Goal: Task Accomplishment & Management: Use online tool/utility

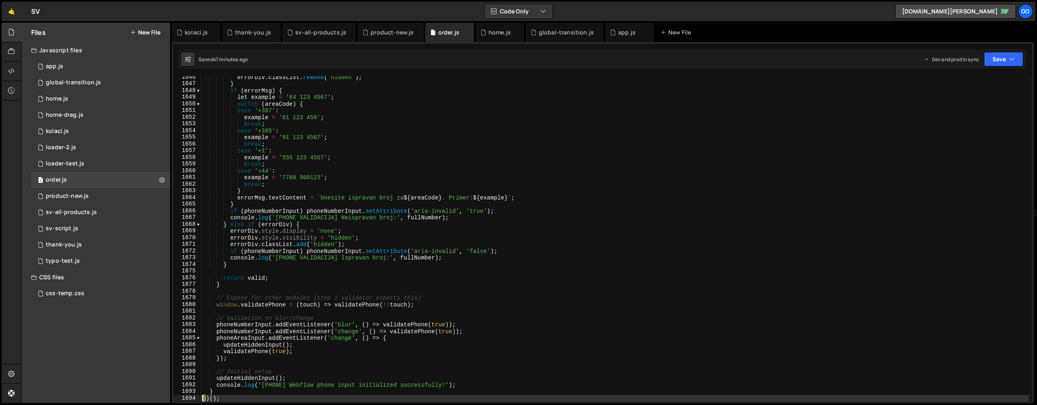
scroll to position [10996, 0]
click at [619, 33] on div "app.js" at bounding box center [626, 32] width 17 height 8
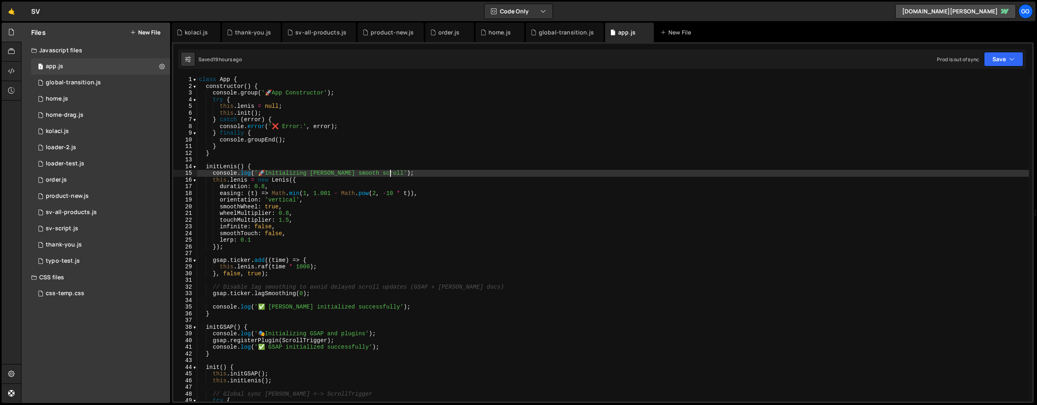
click at [530, 170] on div "class App { constructor ( ) { console . group ( ' 🚀 App Constructor' ) ; try { …" at bounding box center [612, 245] width 831 height 338
type textarea "// (Global header behaviors moved to global-transition.js)"
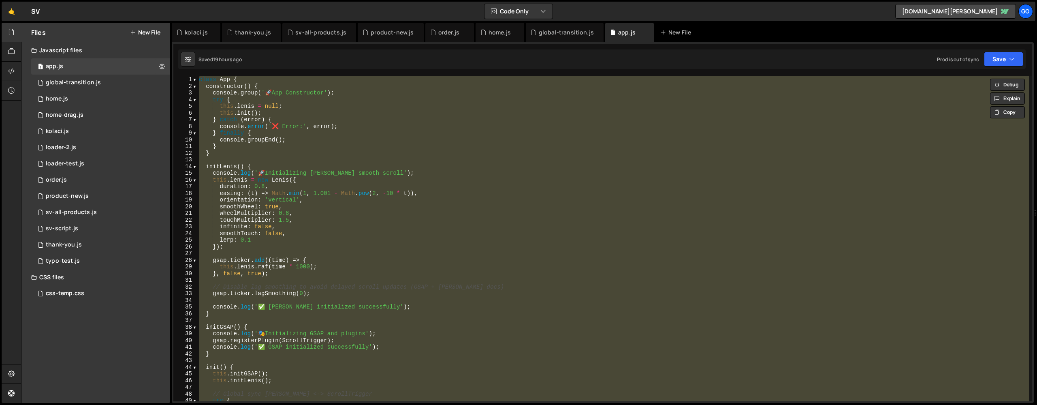
paste textarea
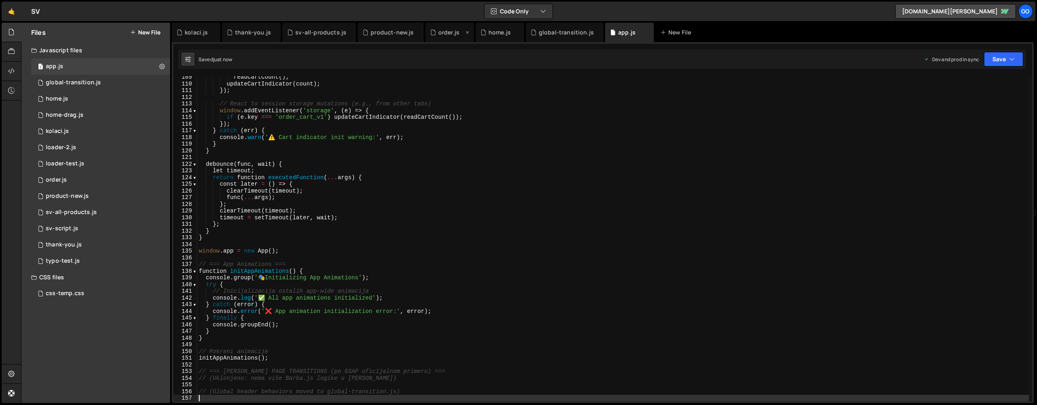
click at [438, 32] on div "order.js" at bounding box center [448, 32] width 21 height 8
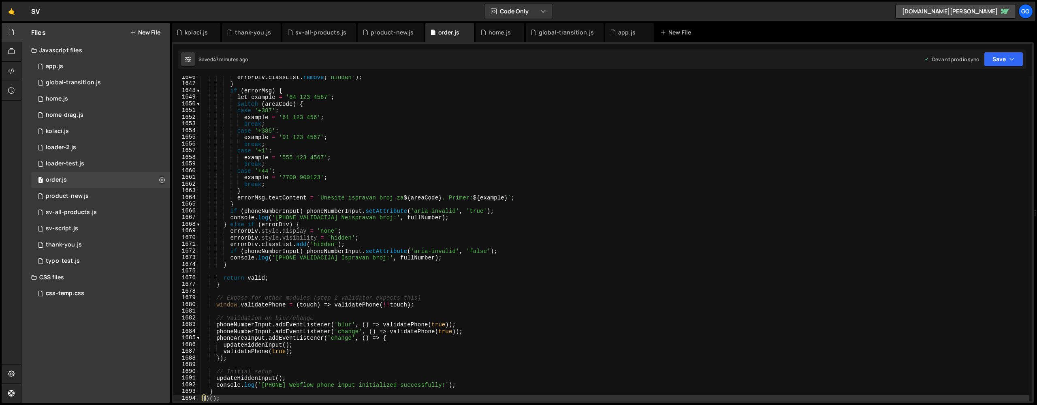
click at [443, 162] on div "errorDiv . classList . remove ( 'hidden' ) ; } if ( errorMsg ) { let example = …" at bounding box center [615, 243] width 828 height 338
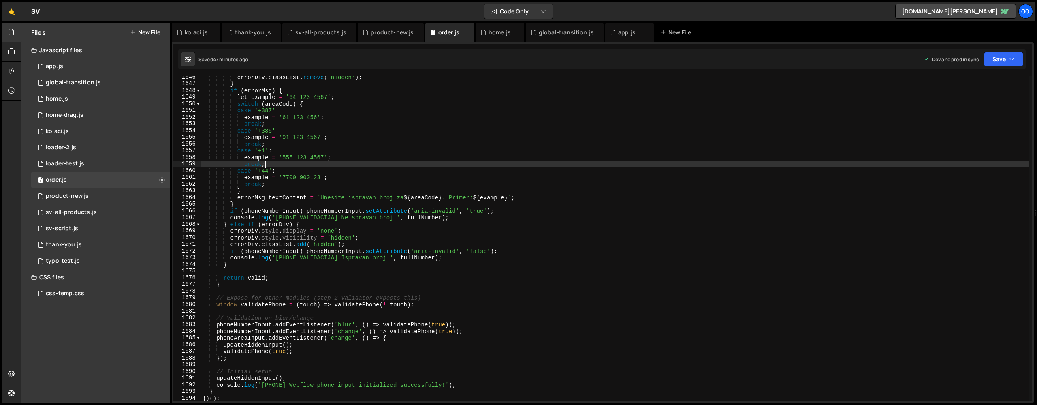
type textarea "}"
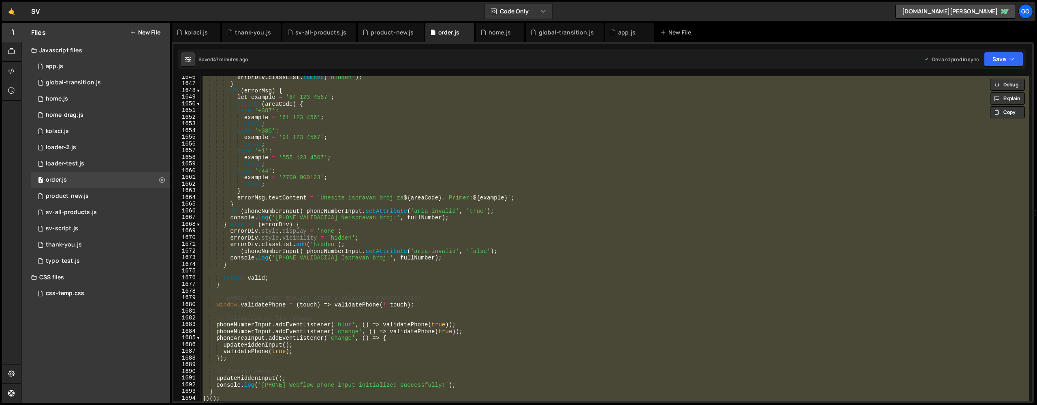
paste textarea
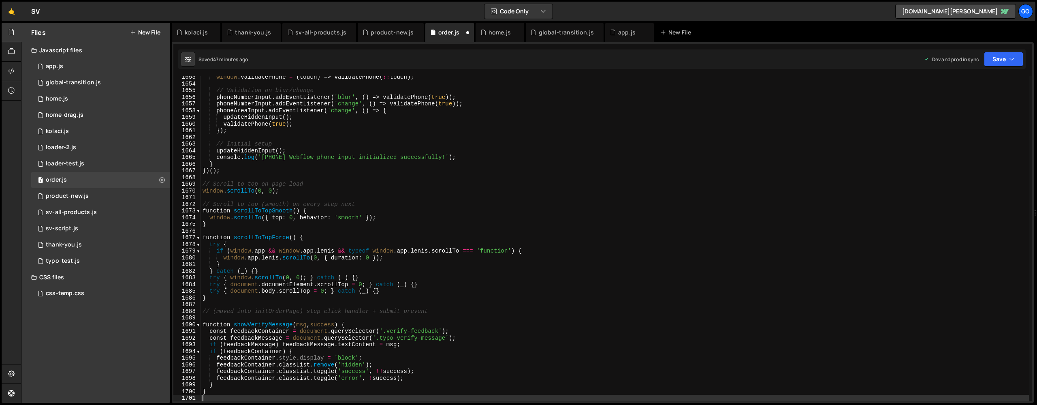
scroll to position [11042, 0]
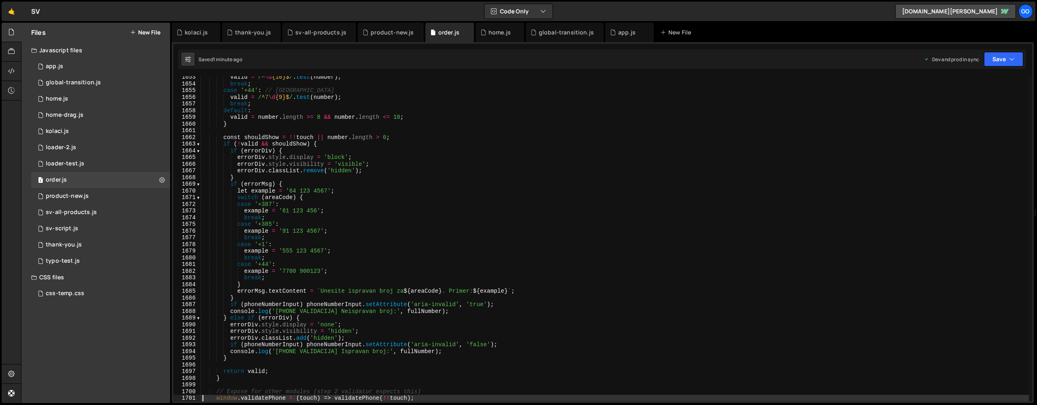
click at [443, 169] on div "valid = / ^ \d {10}$ / . test ( number ) ; break ; case '+44' : // UK valid = /…" at bounding box center [615, 243] width 828 height 338
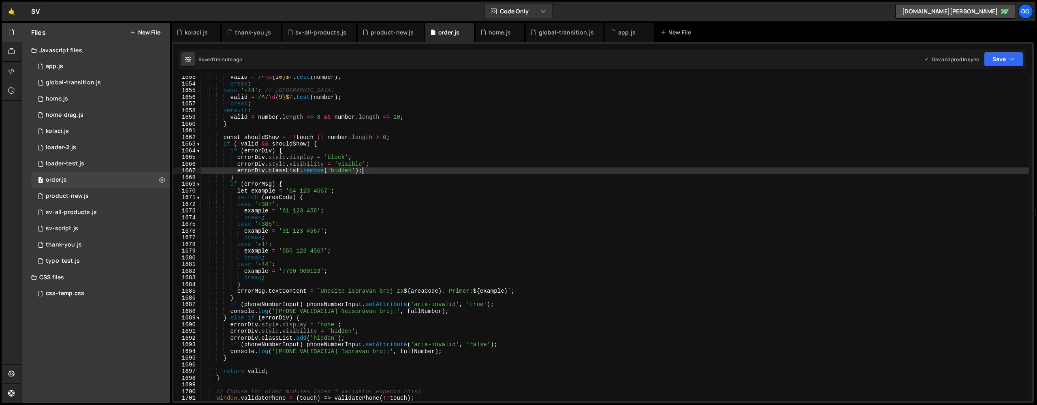
type textarea "}"
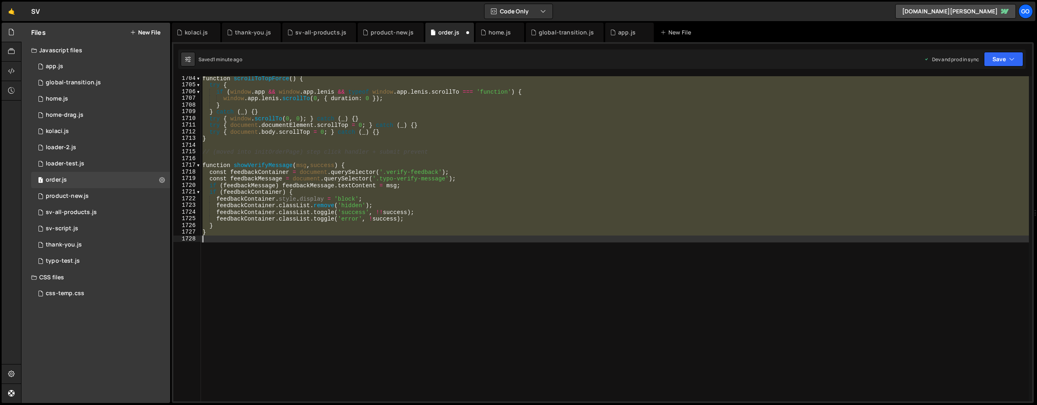
scroll to position [11382, 0]
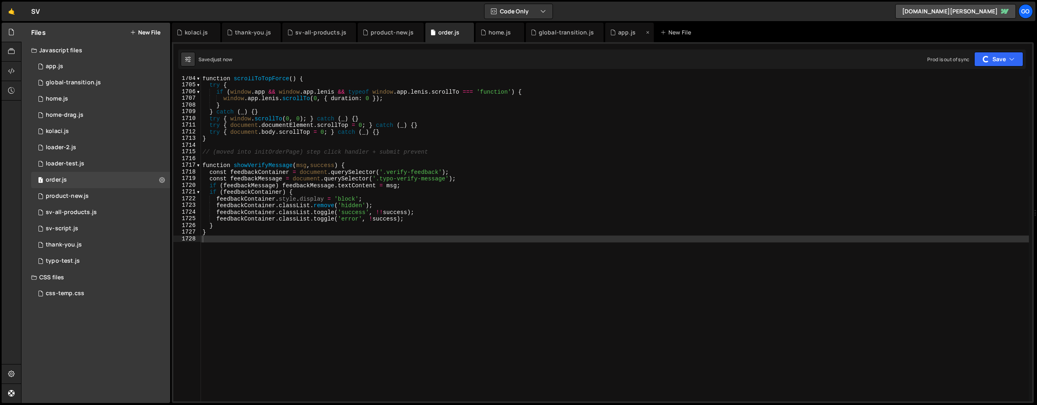
click at [618, 38] on div "app.js" at bounding box center [629, 32] width 49 height 19
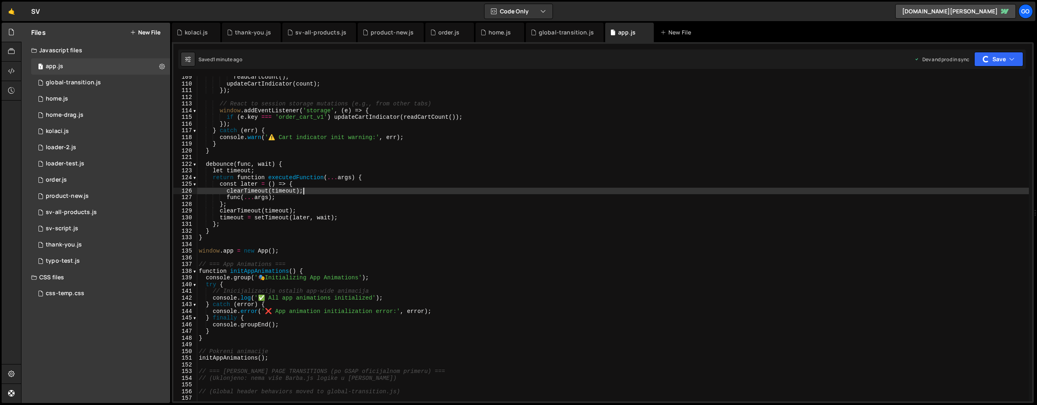
click at [575, 191] on div "readCartCount ( ) ; updateCartIndicator ( count ) ; }) ; // React to session st…" at bounding box center [612, 243] width 831 height 338
type textarea "// (Global header behaviors moved to global-transition.js)"
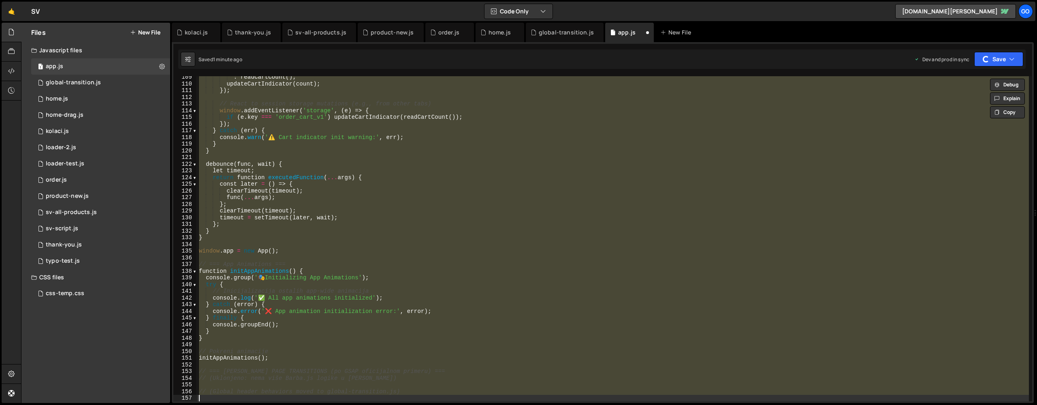
scroll to position [603, 0]
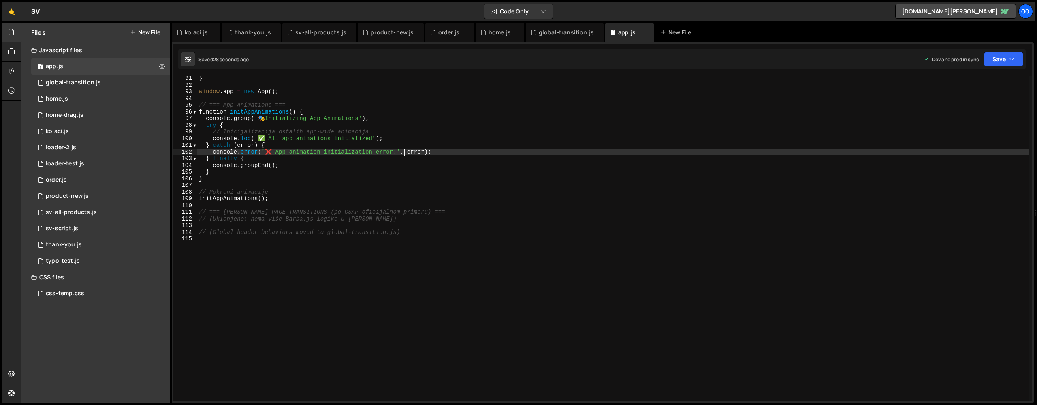
click at [403, 150] on div "} window . app = new App ( ) ; // === App Animations === function initAppAnimat…" at bounding box center [612, 244] width 831 height 338
type textarea "// (Global header behaviors moved to global-transition.js)"
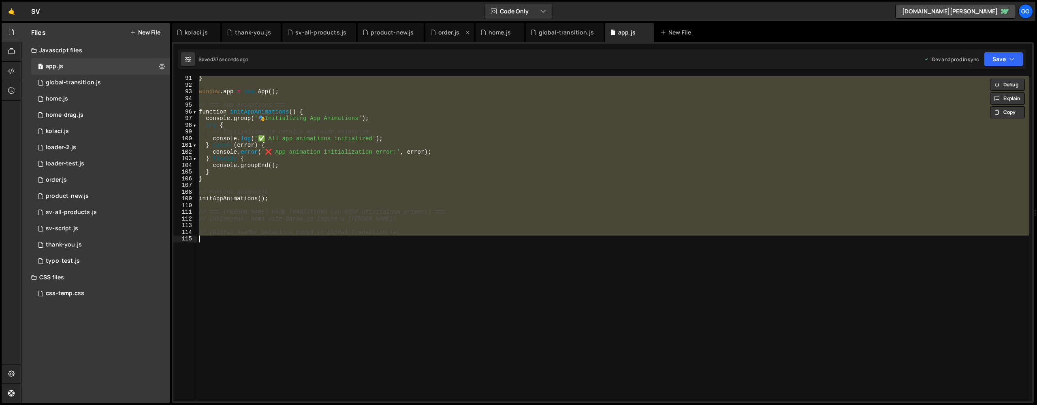
click at [438, 33] on div "order.js" at bounding box center [448, 32] width 21 height 8
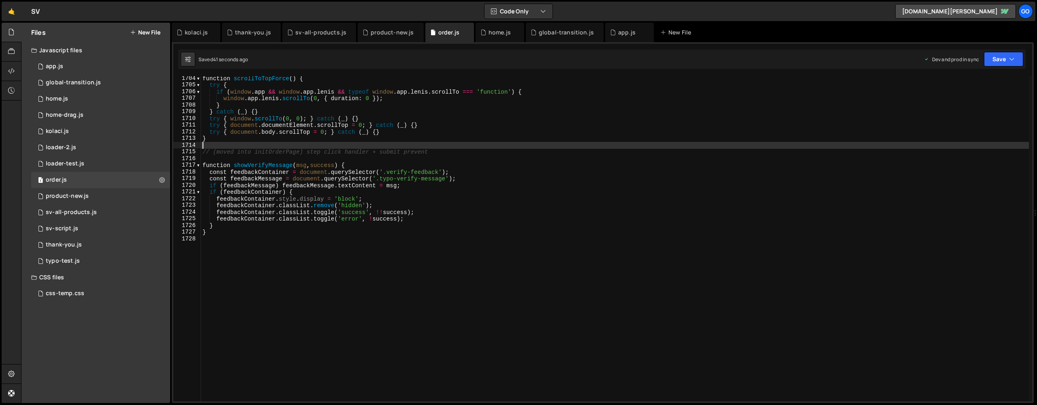
click at [458, 142] on div "function scrollToTopForce ( ) { try { if ( window . app && window . app . [PERS…" at bounding box center [615, 244] width 828 height 338
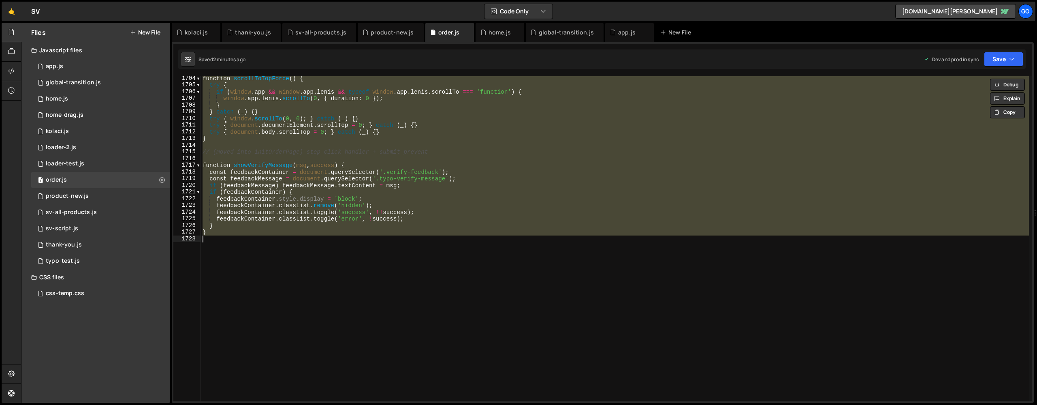
click at [386, 193] on div "function scrollToTopForce ( ) { try { if ( window . app && window . app . [PERS…" at bounding box center [615, 238] width 828 height 325
type textarea "if (feedbackContainer) {"
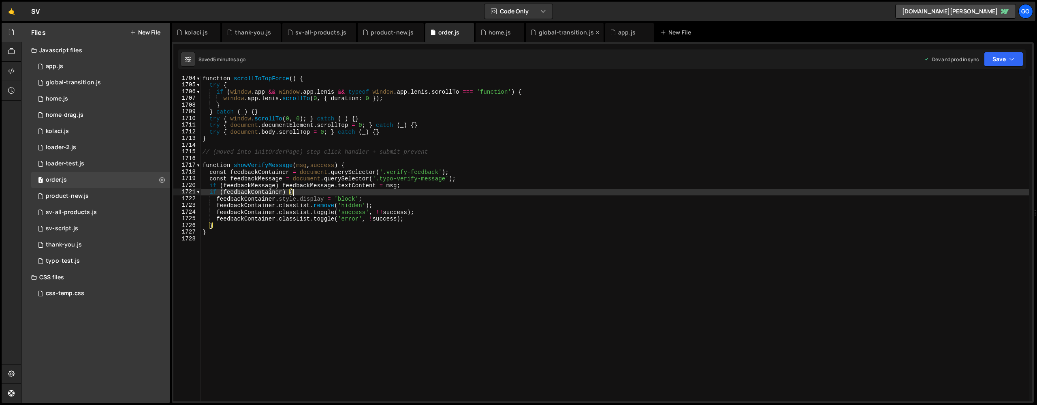
click at [543, 36] on div "global-transition.js" at bounding box center [566, 32] width 55 height 8
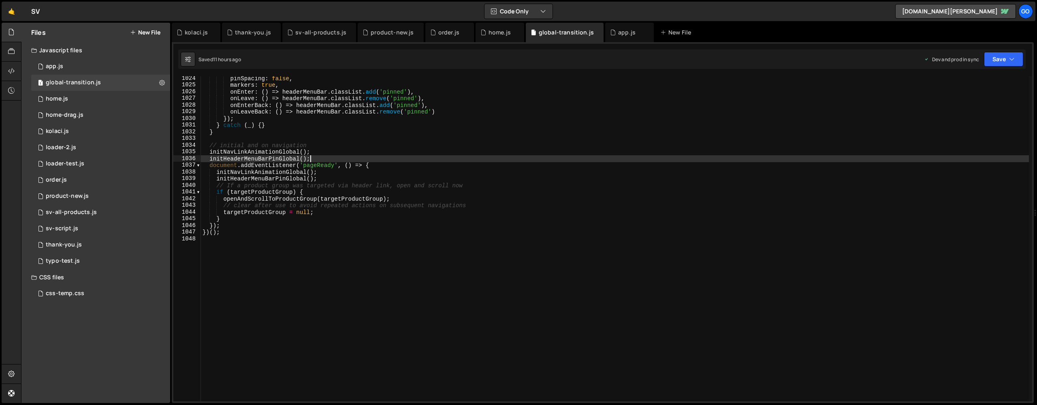
click at [556, 161] on div "pinSpacing : false , markers : true , onEnter : ( ) => headerMenuBar . classLis…" at bounding box center [615, 244] width 828 height 338
type textarea "})();"
paste textarea
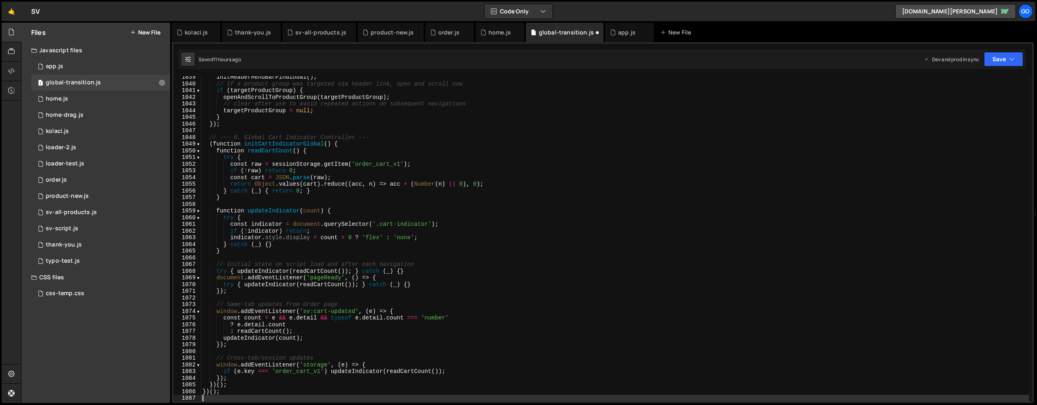
scroll to position [6939, 0]
click at [439, 27] on div "order.js" at bounding box center [449, 32] width 49 height 19
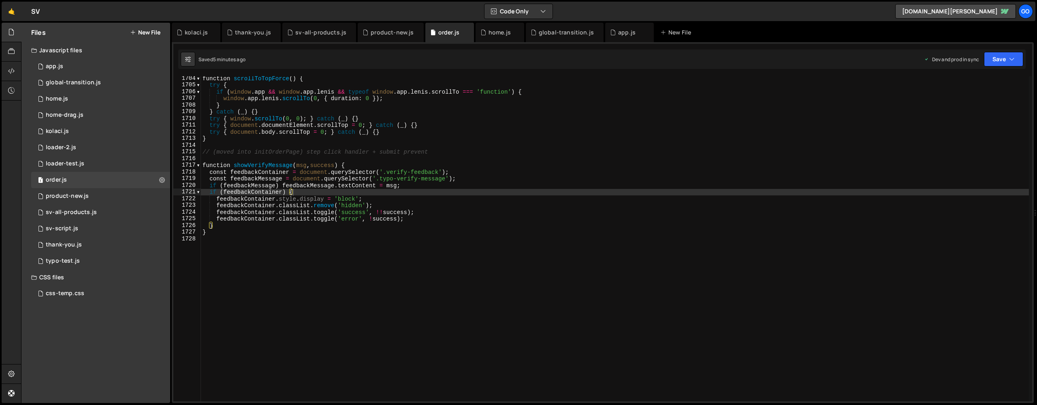
click at [416, 149] on div "function scrollToTopForce ( ) { try { if ( window . app && window . app . [PERS…" at bounding box center [615, 244] width 828 height 338
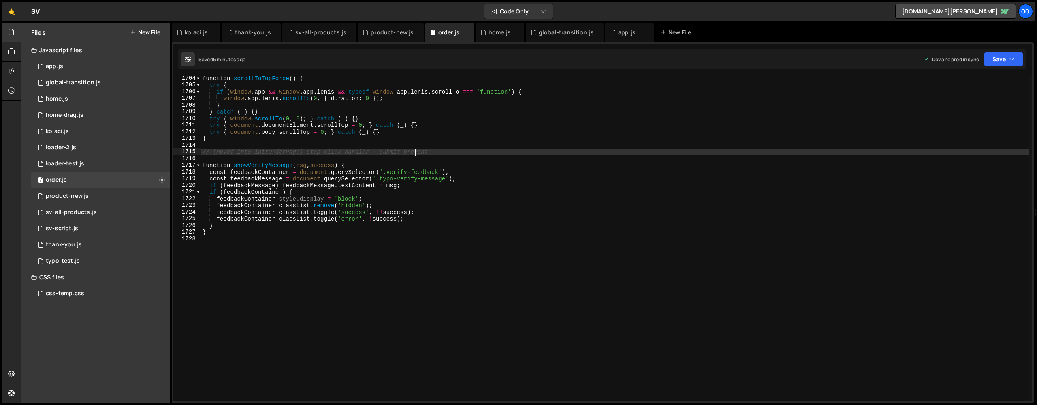
type textarea "}"
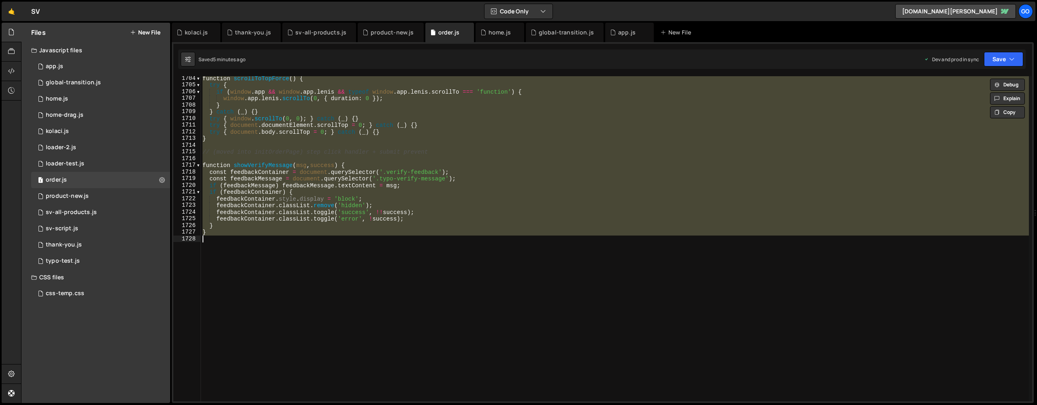
paste textarea
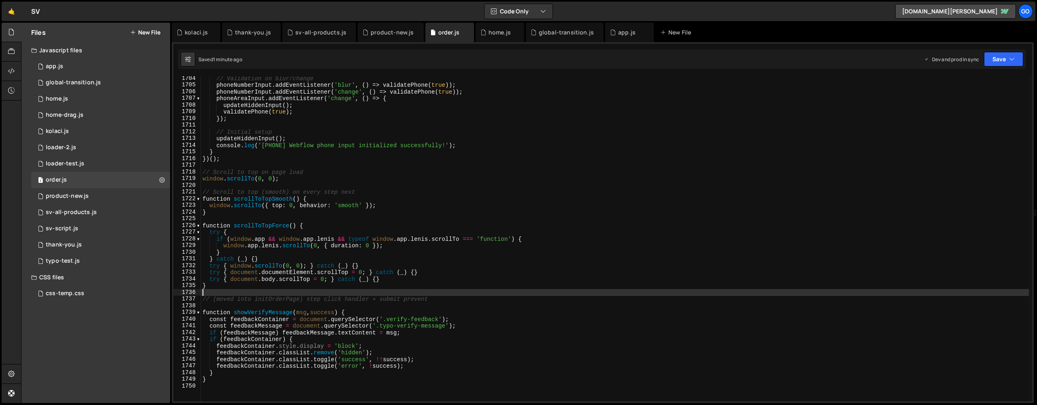
click at [452, 123] on div "// Validation on blur/change phoneNumberInput . addEventListener ( 'blur' , ( )…" at bounding box center [615, 244] width 828 height 338
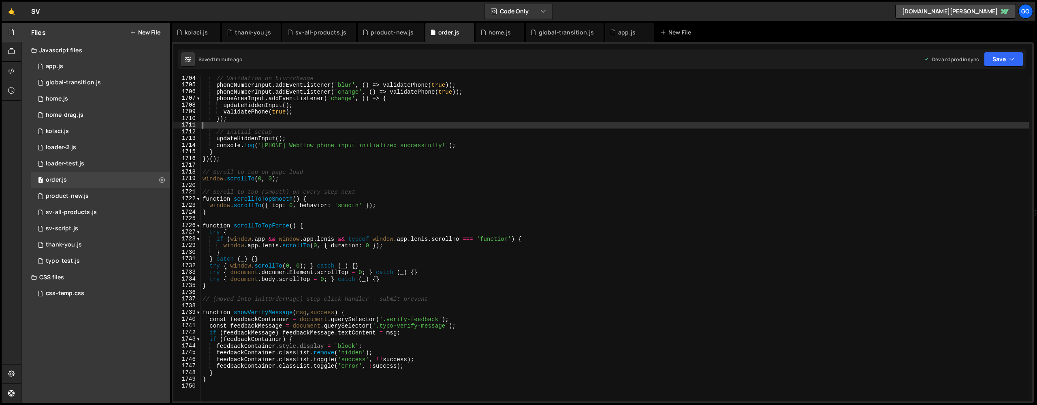
type textarea "}"
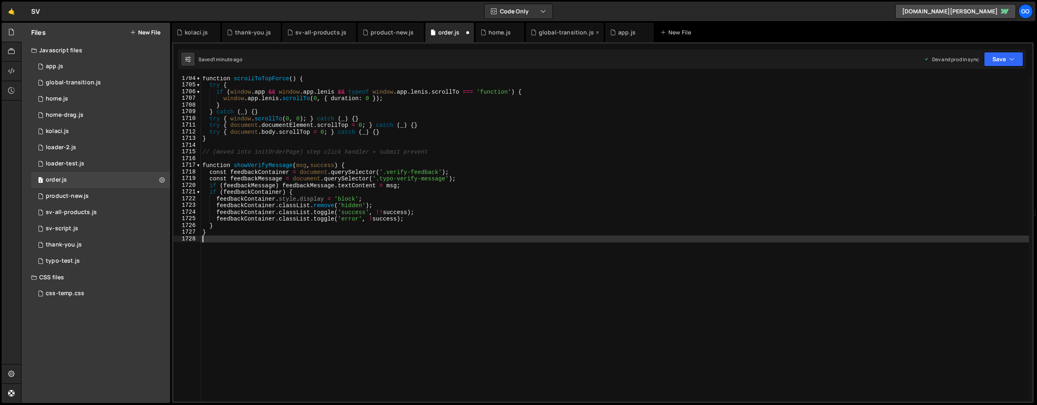
click at [566, 35] on div "global-transition.js" at bounding box center [566, 32] width 55 height 8
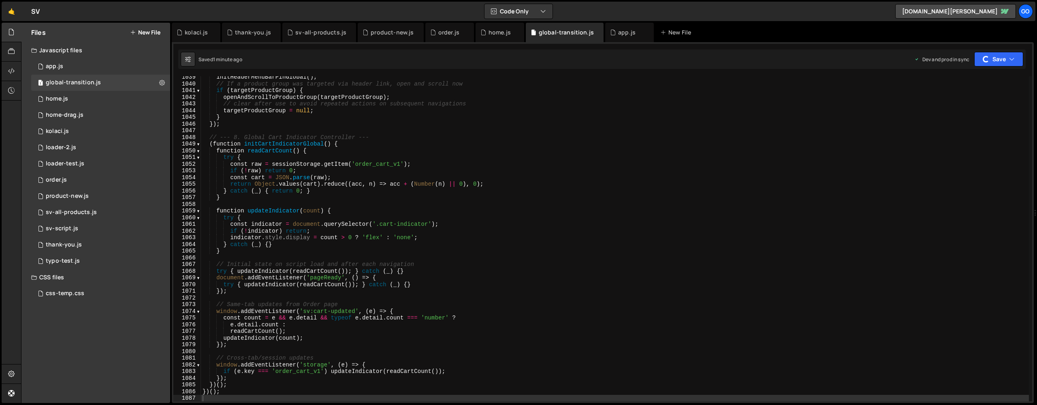
click at [591, 158] on div "initHeaderMenuBarPinGlobal ( ) ; // If a product group was targeted via header …" at bounding box center [615, 243] width 828 height 338
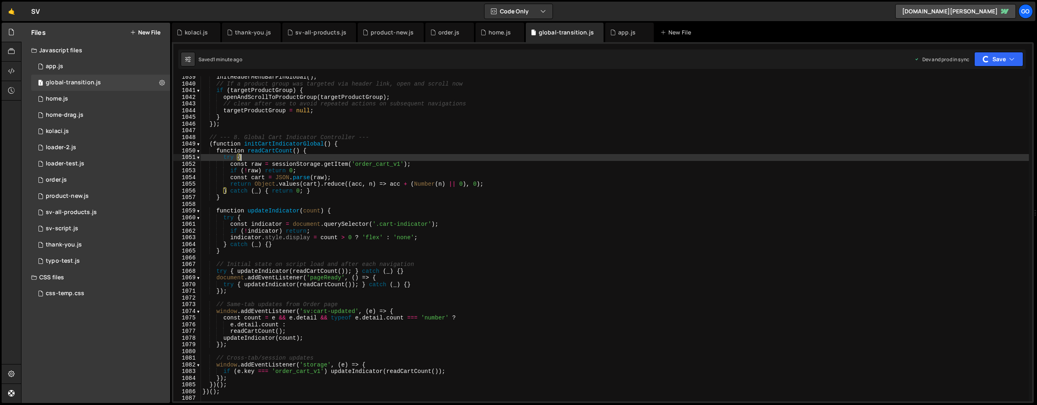
type textarea "})();"
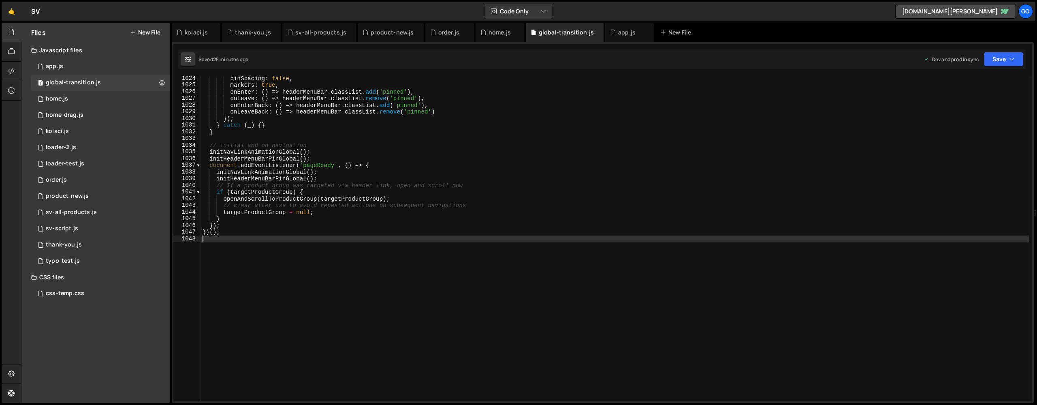
scroll to position [6838, 0]
click at [428, 148] on div "pinSpacing : false , markers : true , onEnter : ( ) => headerMenuBar . classLis…" at bounding box center [615, 244] width 828 height 338
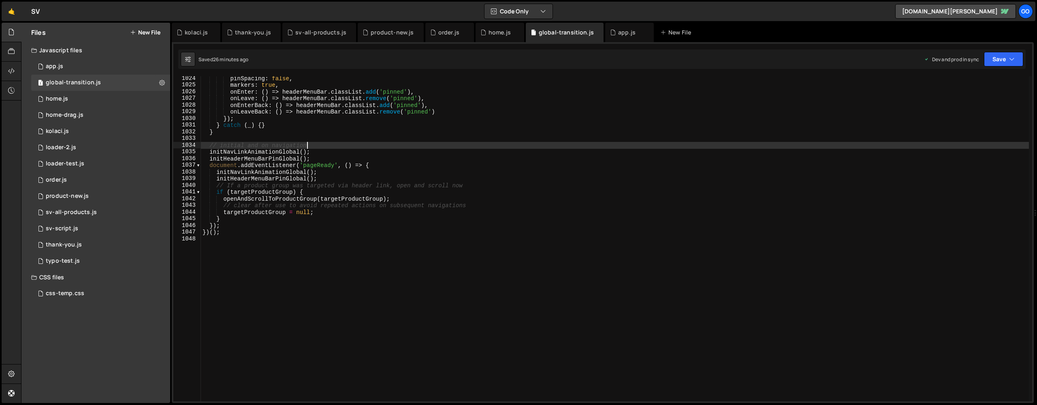
type textarea "})();"
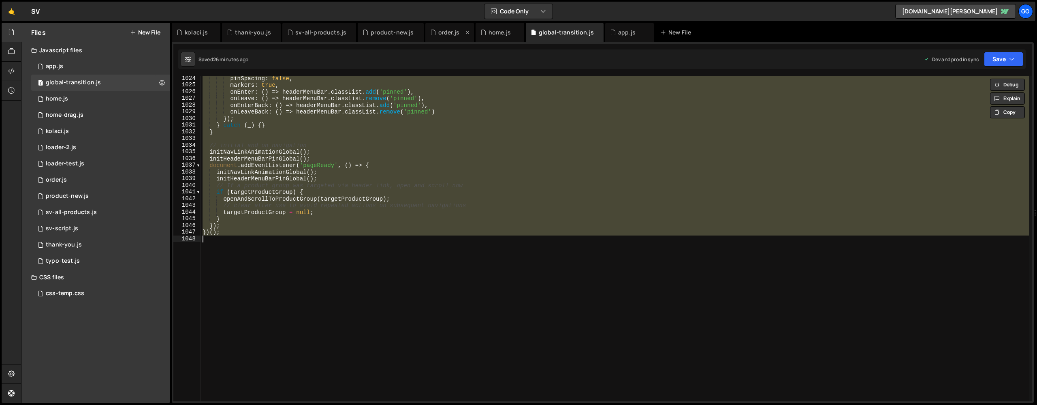
click at [438, 33] on div "order.js" at bounding box center [448, 32] width 21 height 8
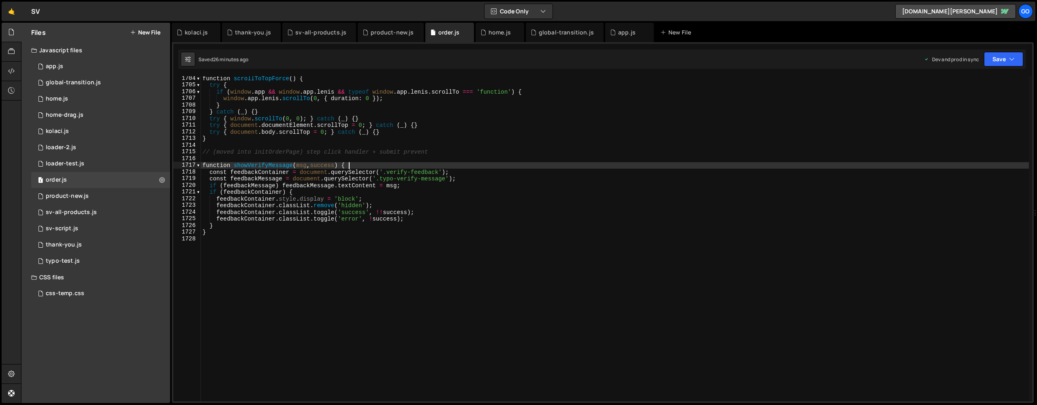
click at [442, 167] on div "function scrollToTopForce ( ) { try { if ( window . app && window . app . [PERS…" at bounding box center [615, 244] width 828 height 338
type textarea "}"
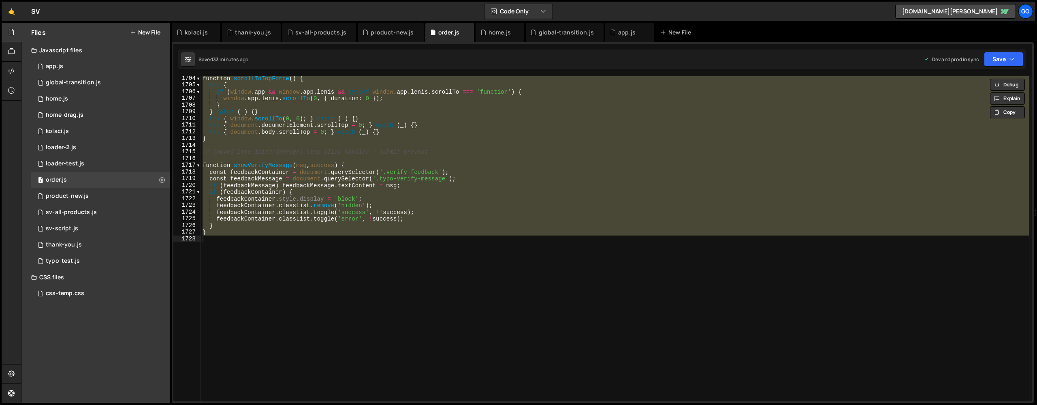
drag, startPoint x: 553, startPoint y: 27, endPoint x: 543, endPoint y: 52, distance: 26.5
click at [553, 27] on div "global-transition.js" at bounding box center [565, 32] width 78 height 19
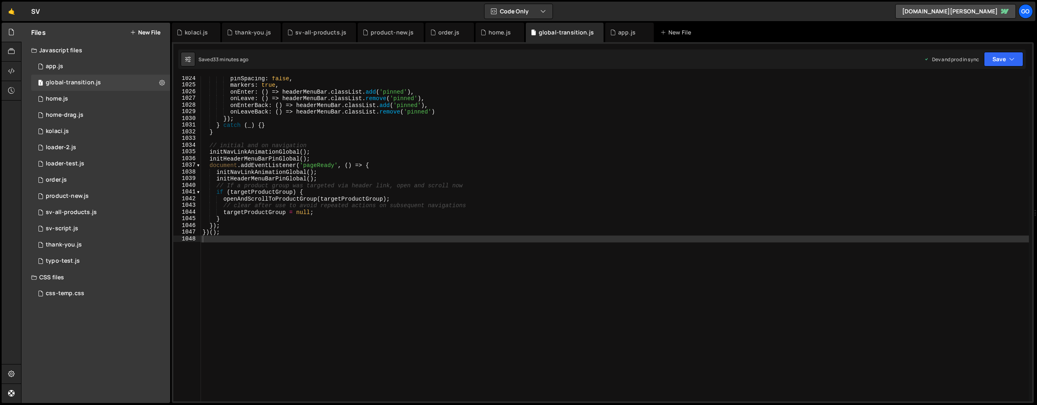
click at [506, 176] on div "pinSpacing : false , markers : true , onEnter : ( ) => headerMenuBar . classLis…" at bounding box center [615, 244] width 828 height 338
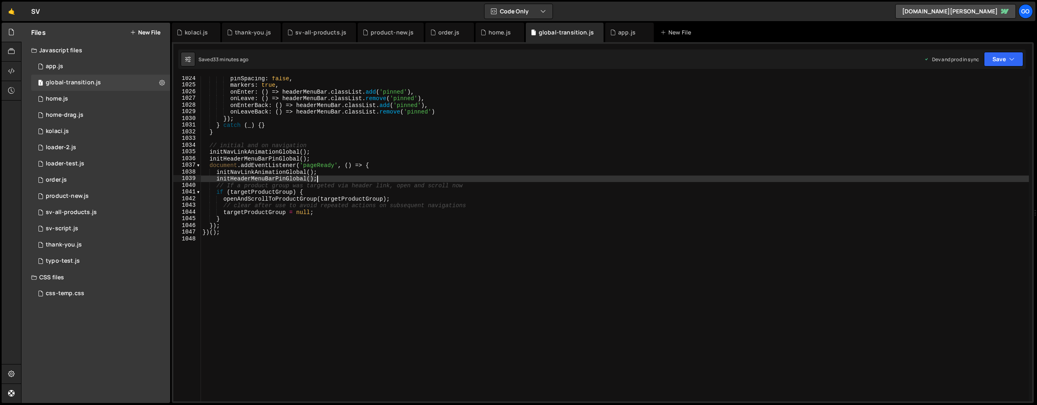
type textarea "})();"
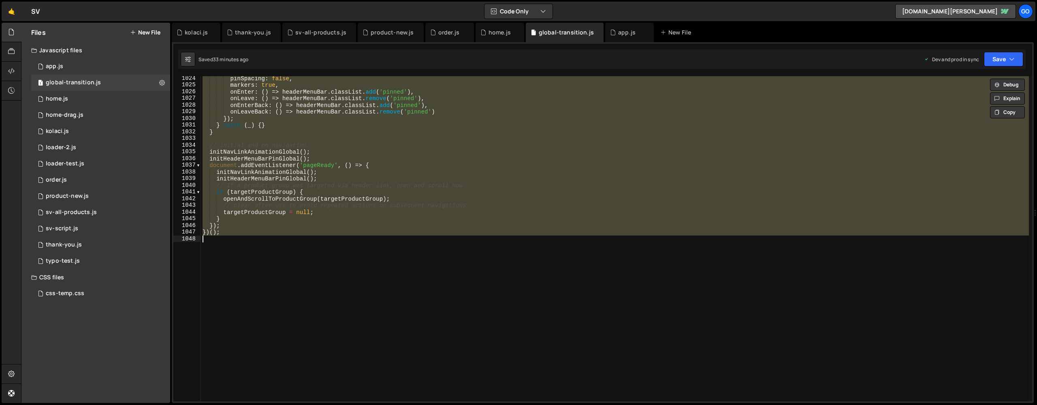
paste textarea
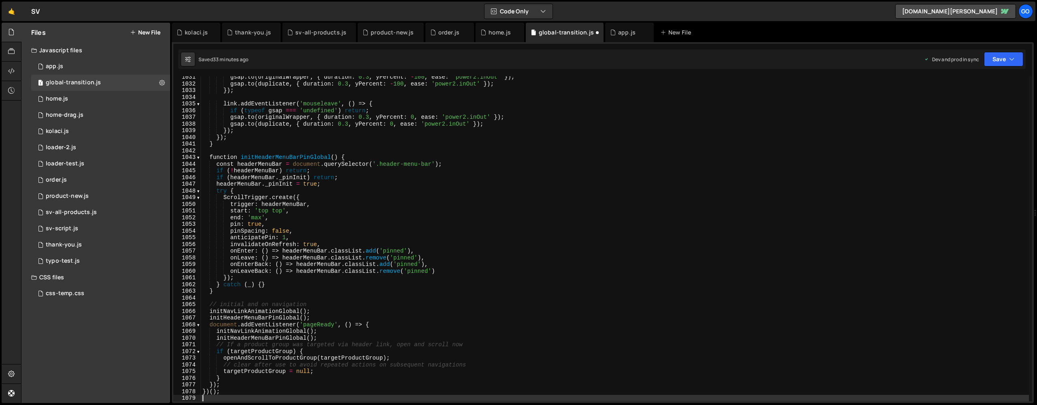
scroll to position [6886, 0]
click at [495, 167] on div "gsap . to ( originalWrapper , { duration : 0.3 , yPercent : - 100 , ease : 'pow…" at bounding box center [615, 243] width 828 height 338
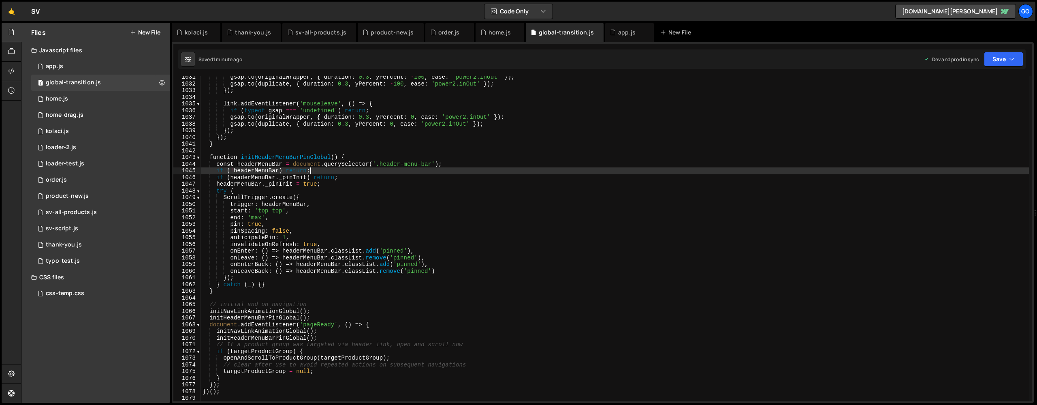
type textarea "})();"
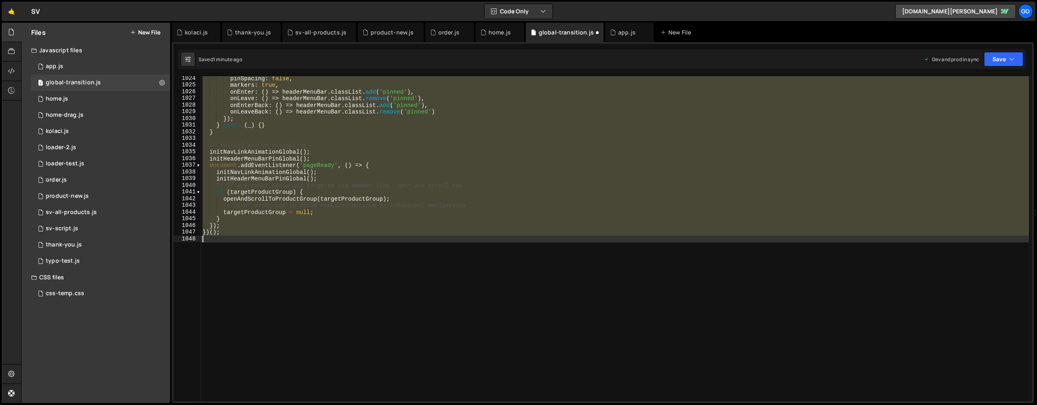
scroll to position [6838, 0]
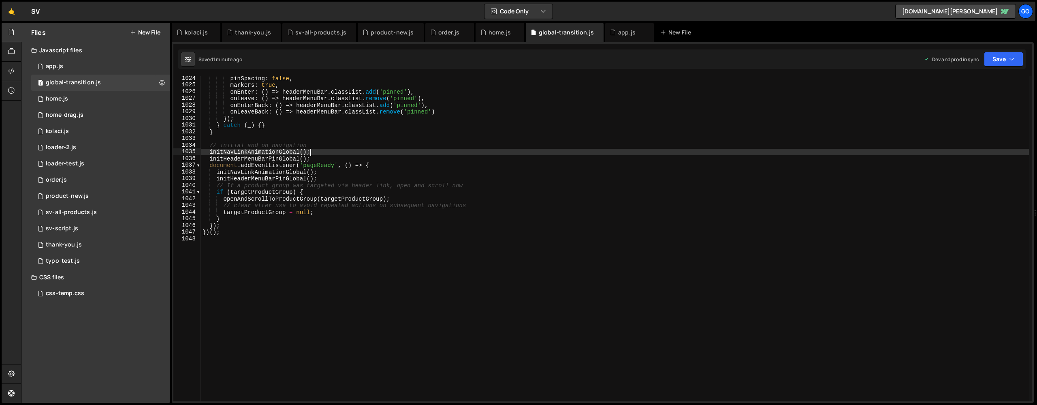
click at [419, 151] on div "pinSpacing : false , markers : true , onEnter : ( ) => headerMenuBar . classLis…" at bounding box center [615, 244] width 828 height 338
type textarea "})();"
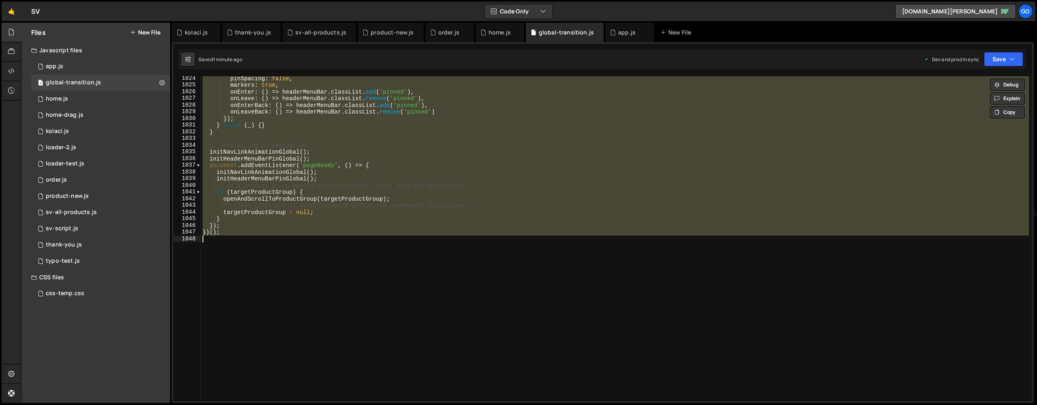
paste textarea
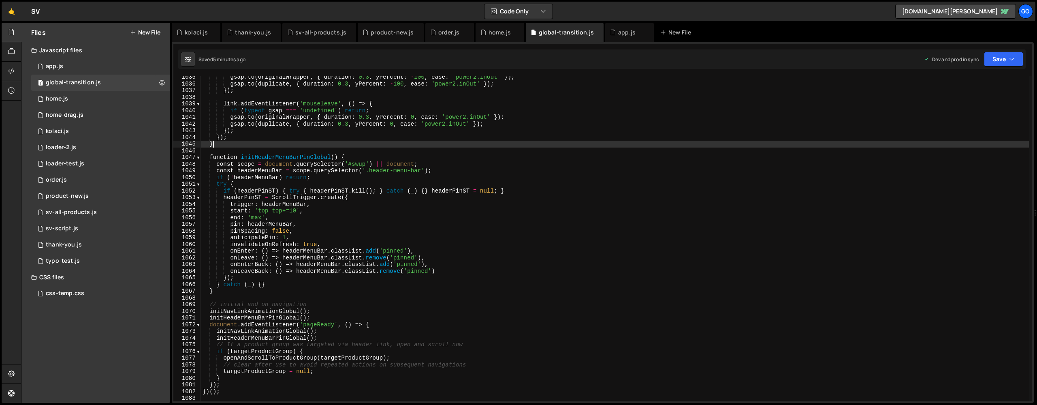
click at [450, 145] on div "gsap . to ( originalWrapper , { duration : 0.3 , yPercent : - 100 , ease : 'pow…" at bounding box center [615, 243] width 828 height 338
type textarea "})();"
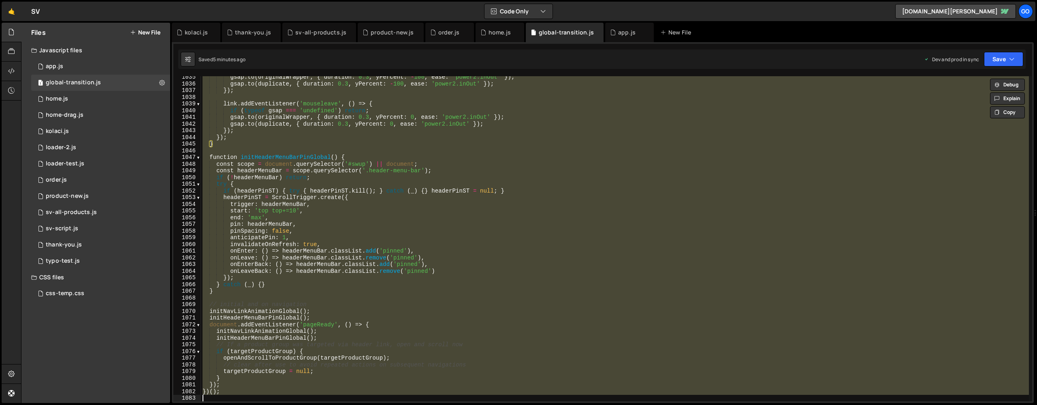
paste textarea
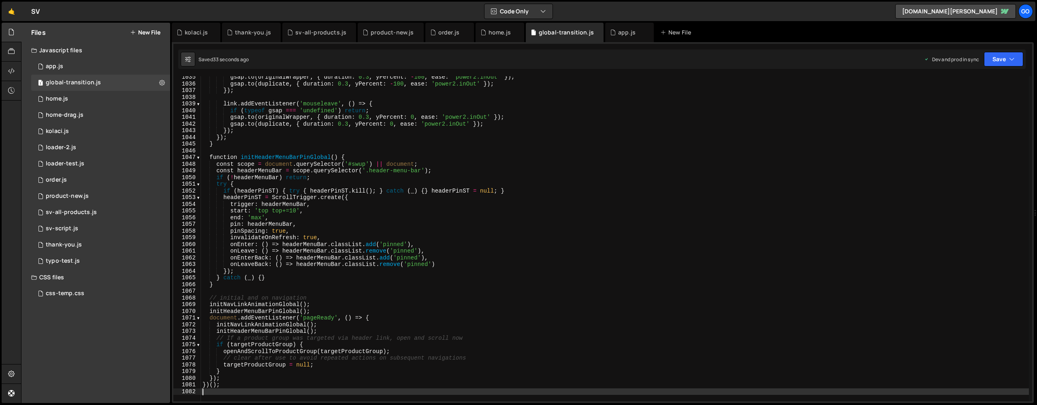
click at [420, 143] on div "gsap . to ( originalWrapper , { duration : 0.3 , yPercent : - 100 , ease : 'pow…" at bounding box center [615, 243] width 828 height 338
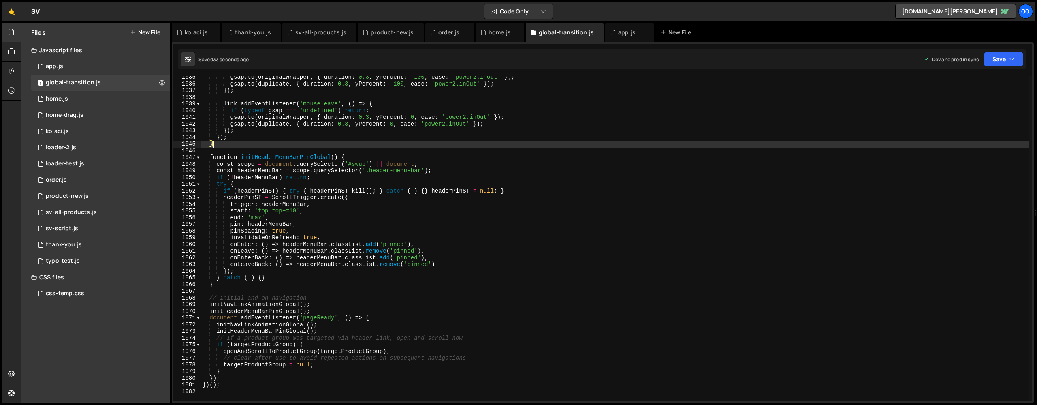
type textarea "})();"
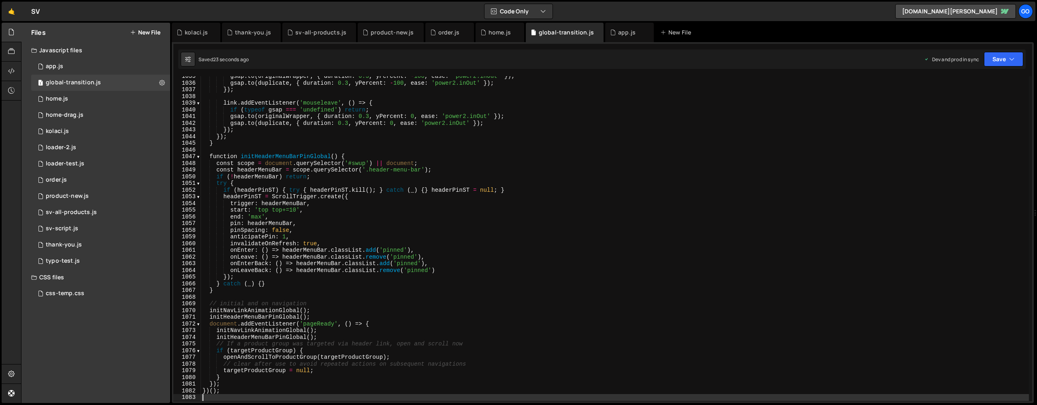
scroll to position [6913, 0]
click at [358, 166] on div "gsap . to ( originalWrapper , { duration : 0.3 , yPercent : - 100 , ease : 'pow…" at bounding box center [615, 242] width 828 height 338
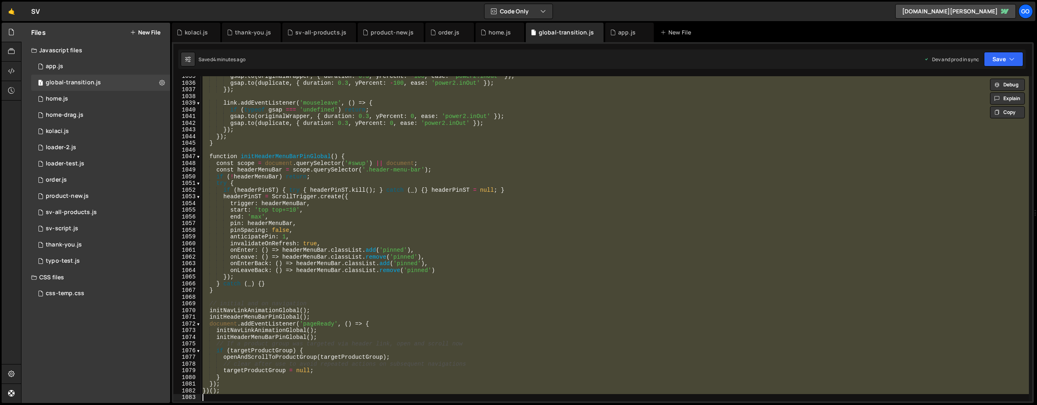
click at [425, 155] on div "gsap . to ( originalWrapper , { duration : 0.3 , yPercent : - 100 , ease : 'pow…" at bounding box center [615, 238] width 828 height 325
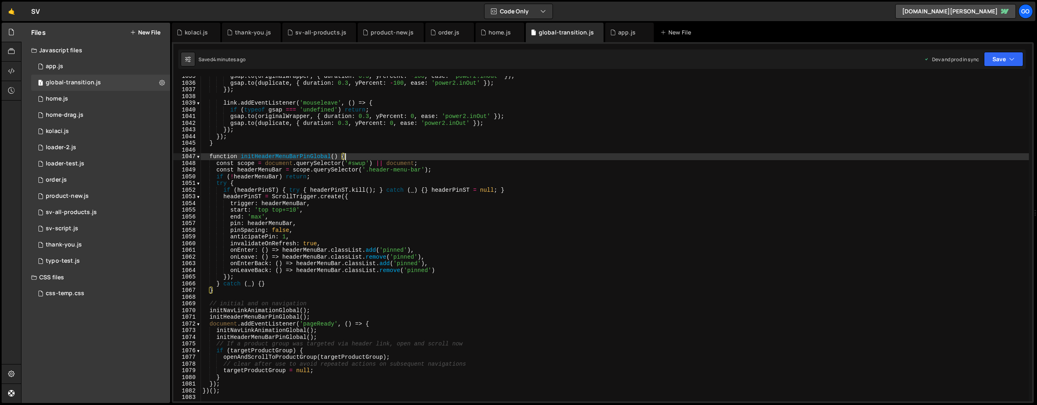
type textarea "})();"
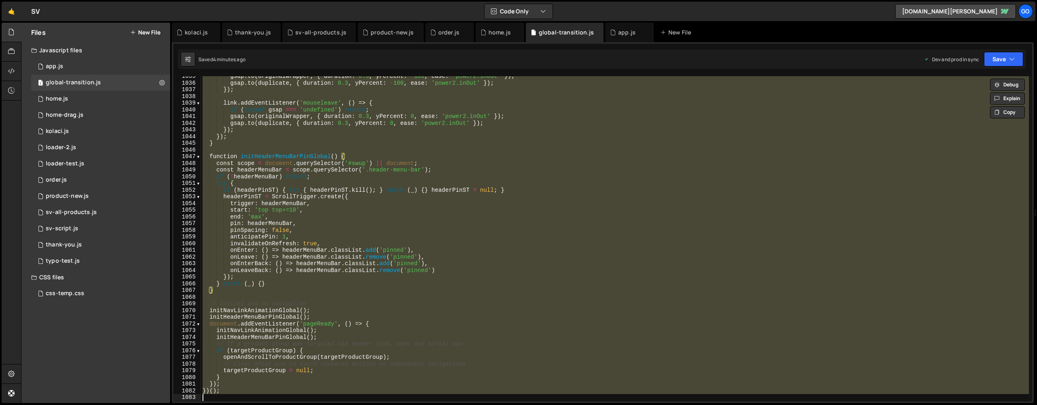
paste textarea
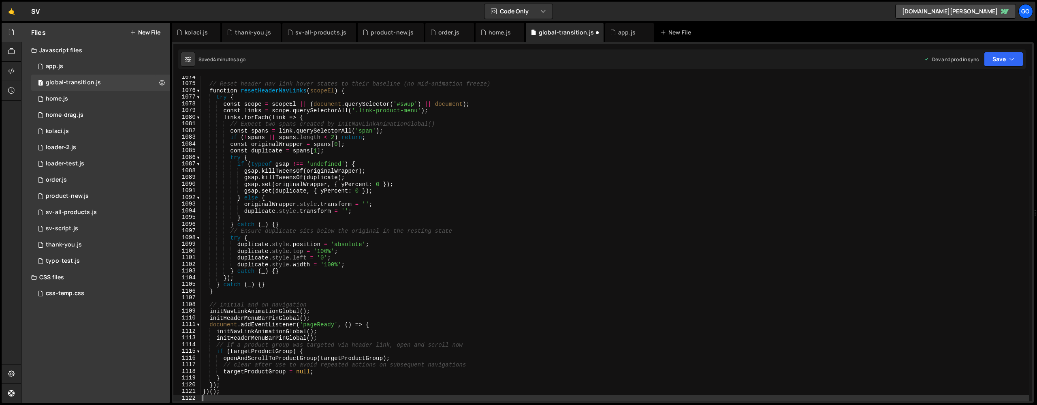
scroll to position [7173, 0]
click at [471, 209] on div "// Reset header nav link hover states to their baseline (no mid-animation freez…" at bounding box center [615, 243] width 828 height 338
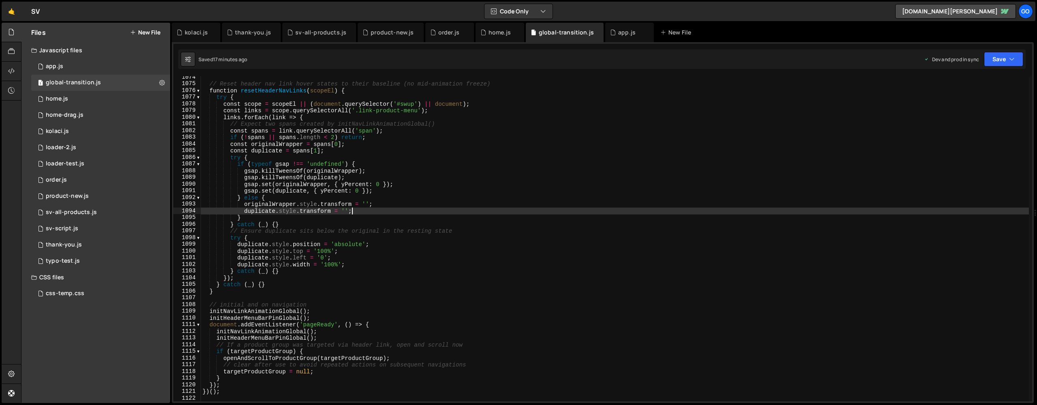
type textarea "})();"
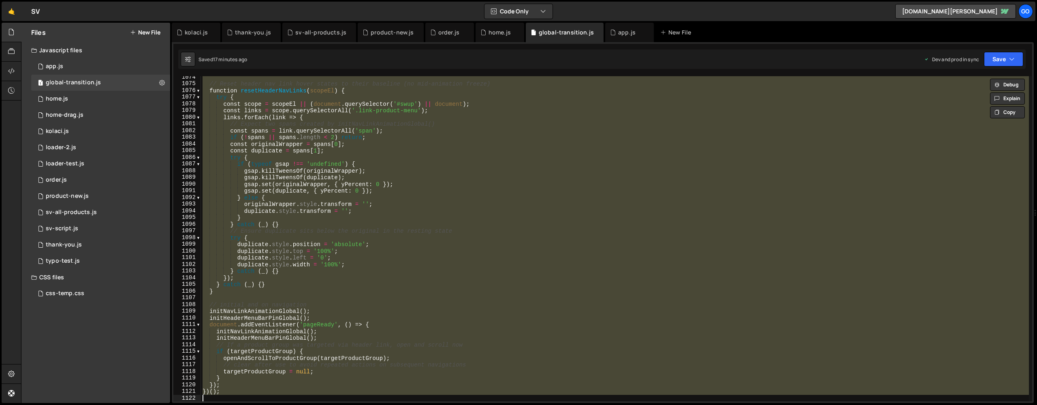
paste textarea
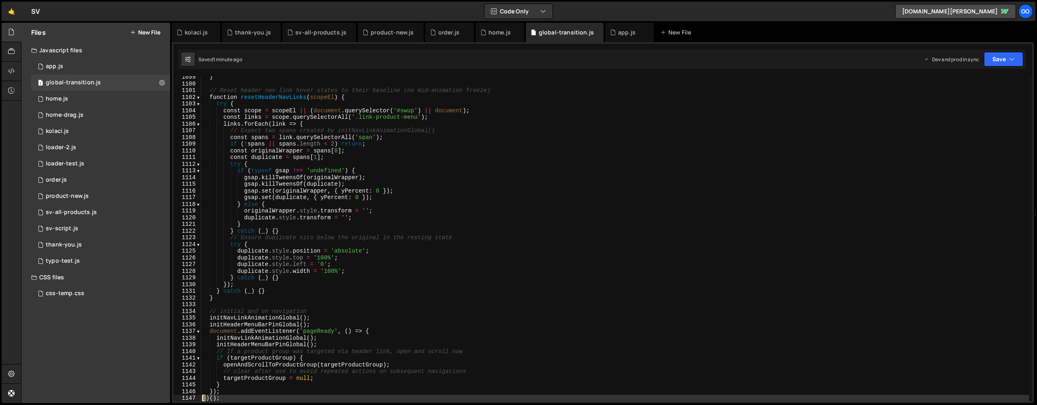
click at [348, 139] on div "} // Reset header nav link hover states to their baseline (no mid-animation fre…" at bounding box center [615, 243] width 828 height 338
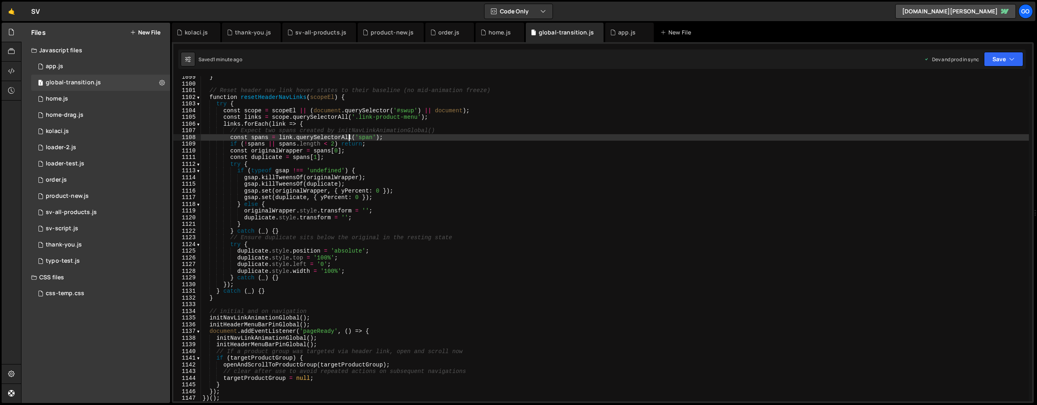
type textarea "})();"
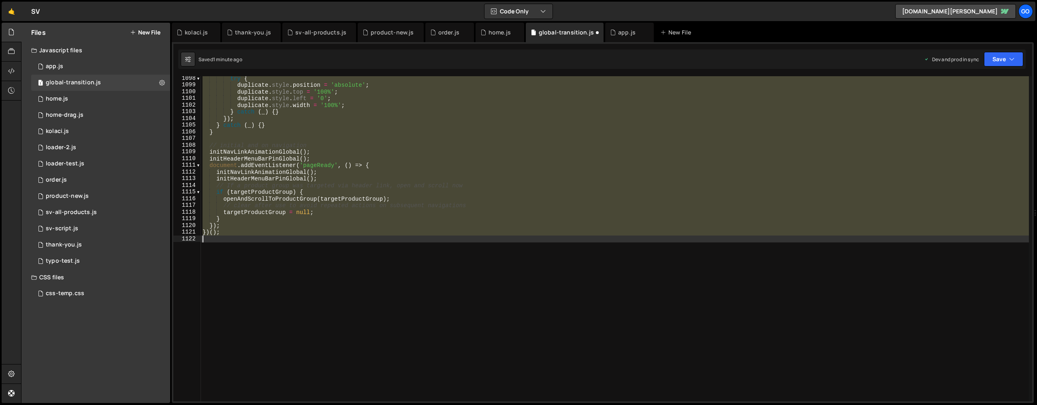
scroll to position [7332, 0]
